Goal: Task Accomplishment & Management: Manage account settings

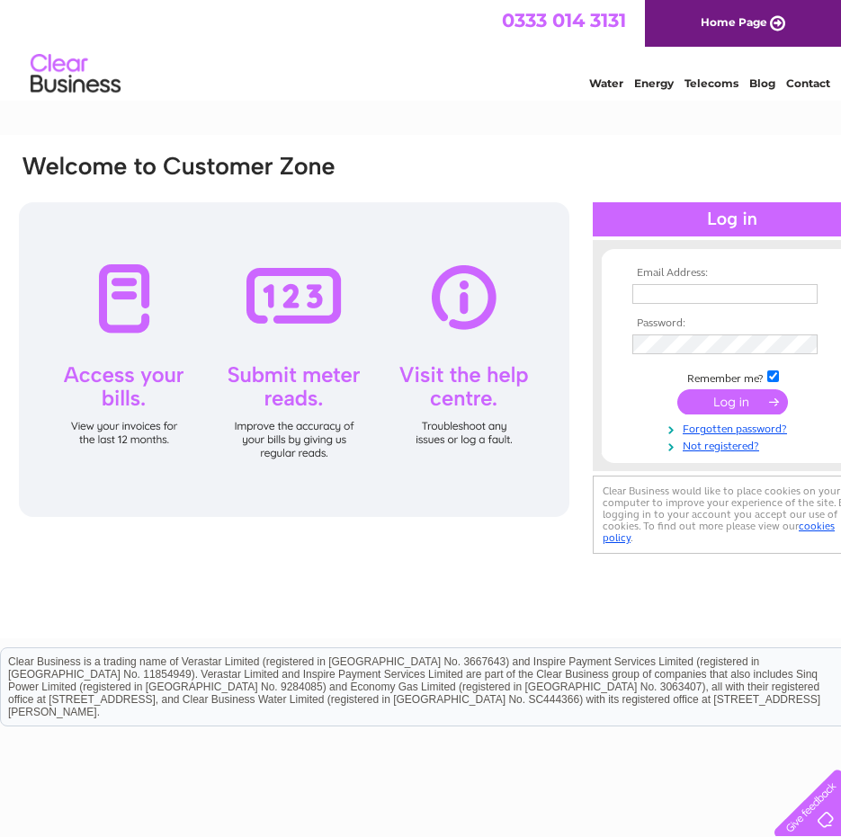
type input "Blockmanagement13@abcestates.co.uk"
click at [733, 396] on input "submit" at bounding box center [732, 401] width 111 height 25
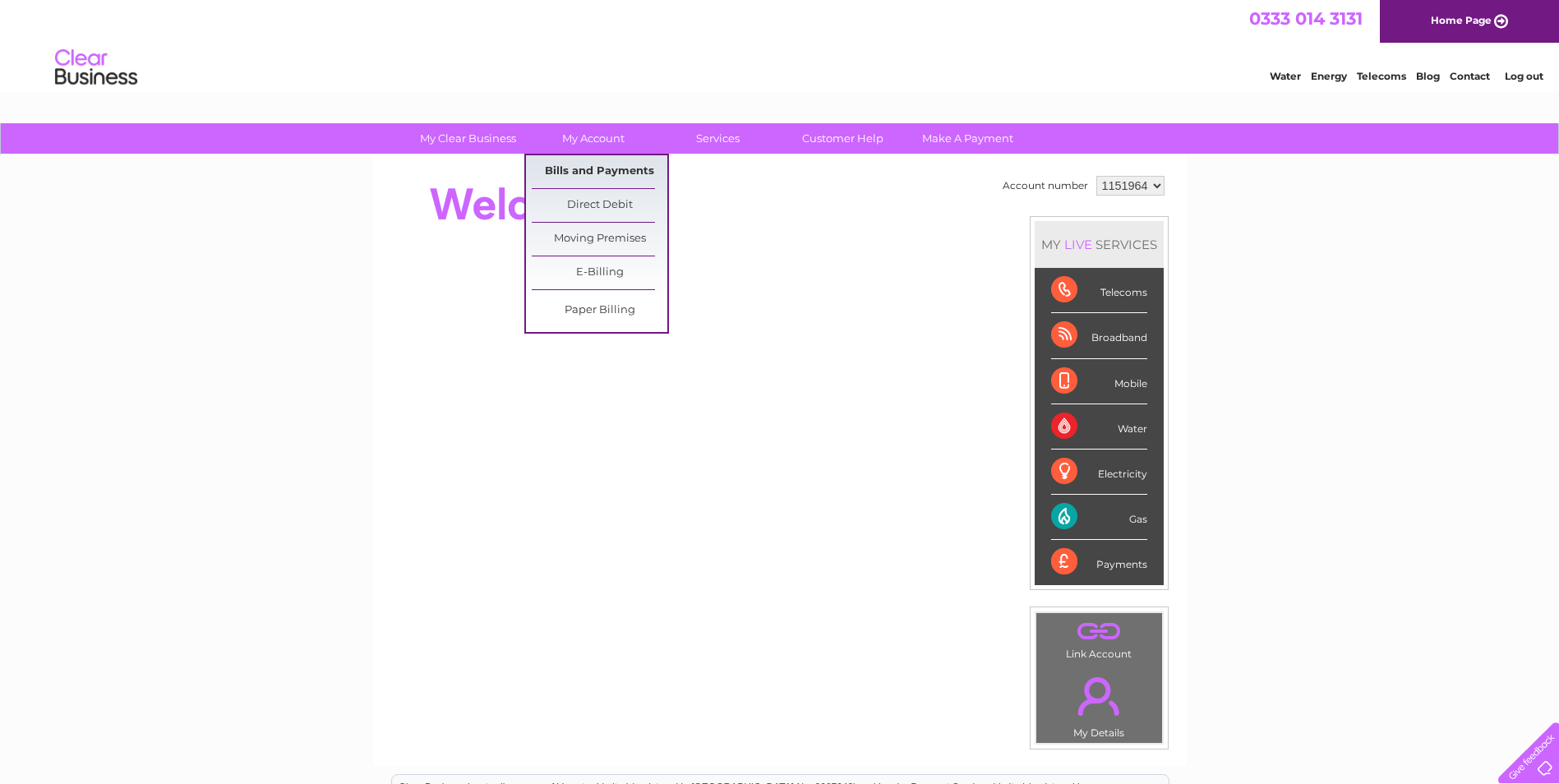
click at [597, 167] on link "Bills and Payments" at bounding box center [599, 172] width 135 height 33
click at [607, 161] on link "Bills and Payments" at bounding box center [599, 172] width 135 height 33
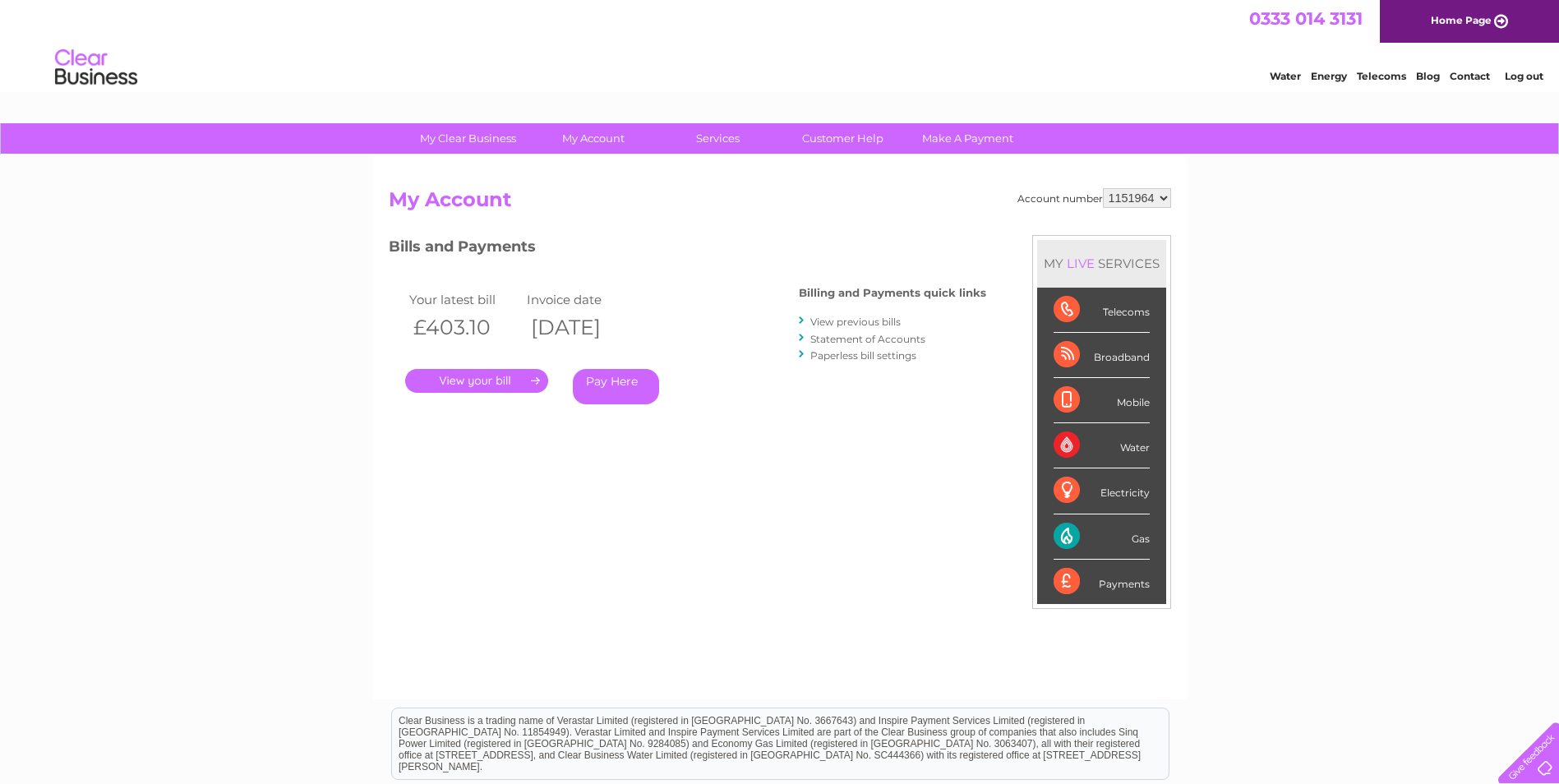
click at [500, 369] on link "." at bounding box center [476, 381] width 143 height 24
click at [501, 376] on link "." at bounding box center [476, 381] width 143 height 24
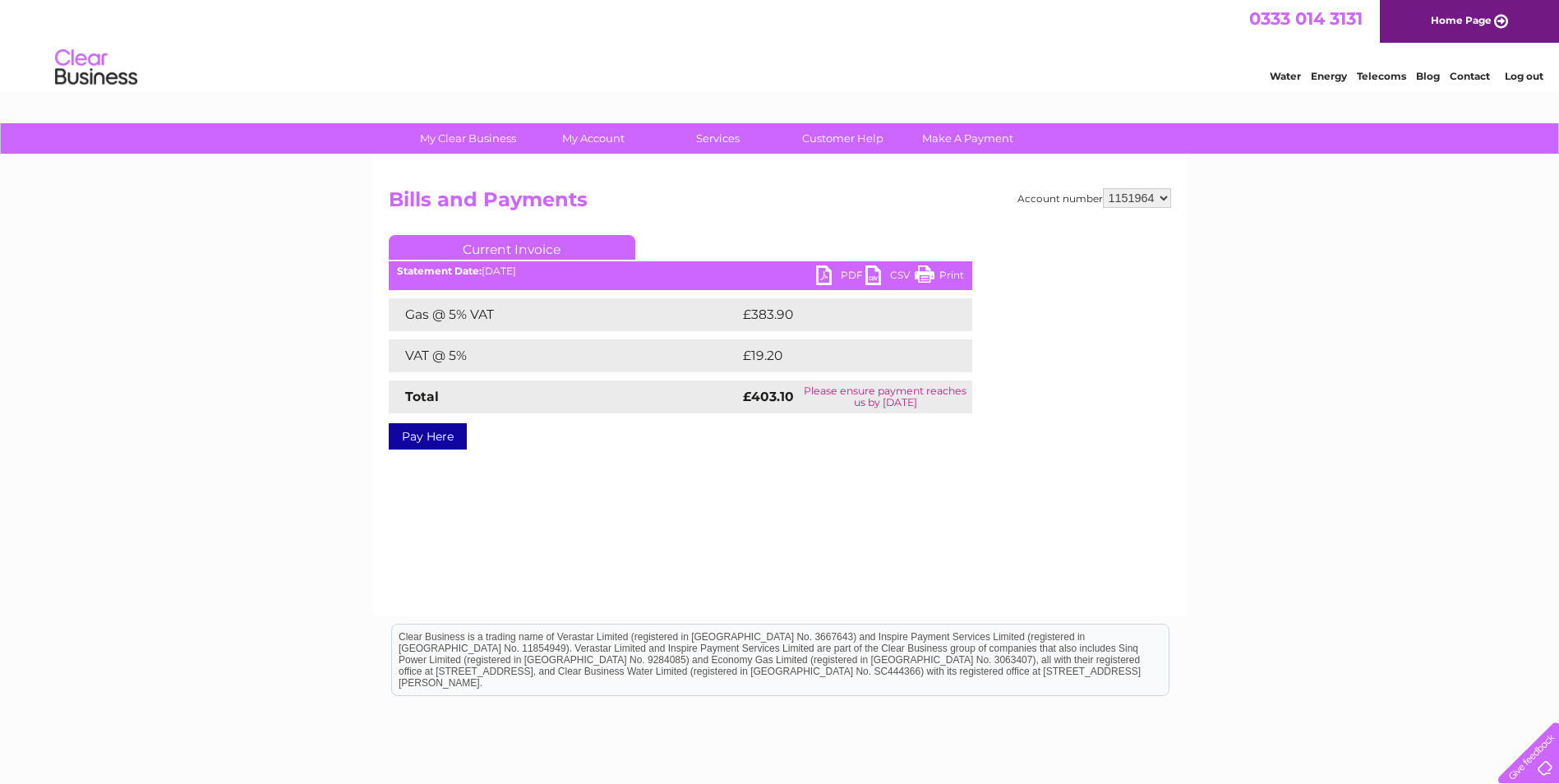
click at [949, 264] on ul "Current Invoice" at bounding box center [680, 249] width 584 height 30
click at [948, 265] on ul "Current Invoice" at bounding box center [680, 249] width 584 height 30
click at [924, 290] on div "PDF CSV Print Statement Date: 09/09/2025" at bounding box center [680, 277] width 584 height 25
click at [949, 281] on link "Print" at bounding box center [939, 277] width 49 height 24
click at [818, 279] on link "PDF" at bounding box center [841, 277] width 49 height 24
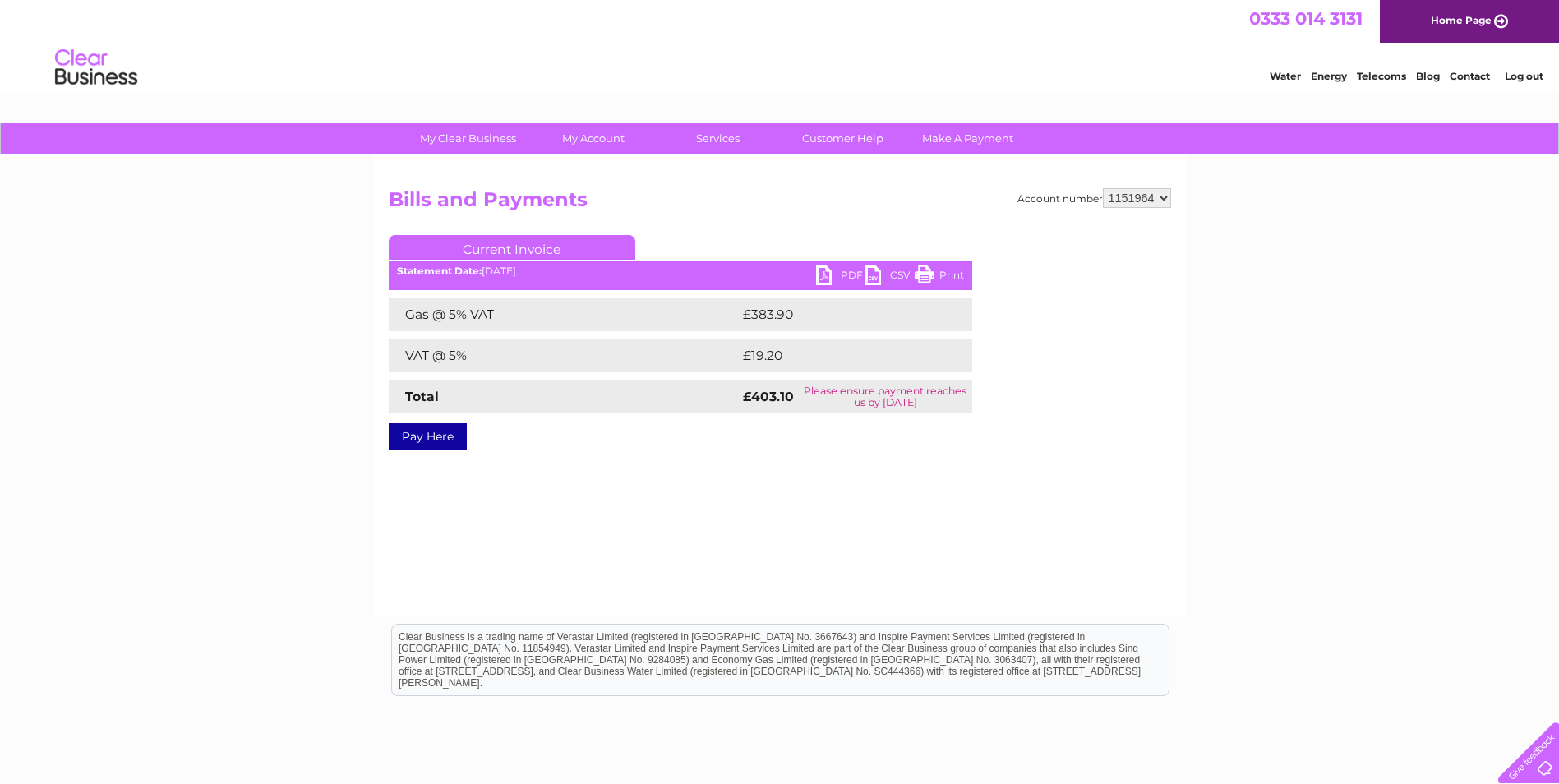
drag, startPoint x: 845, startPoint y: 277, endPoint x: 844, endPoint y: 293, distance: 16.0
click at [845, 278] on link "PDF" at bounding box center [841, 277] width 49 height 24
click at [845, 274] on link "PDF" at bounding box center [841, 277] width 49 height 24
